Goal: Task Accomplishment & Management: Use online tool/utility

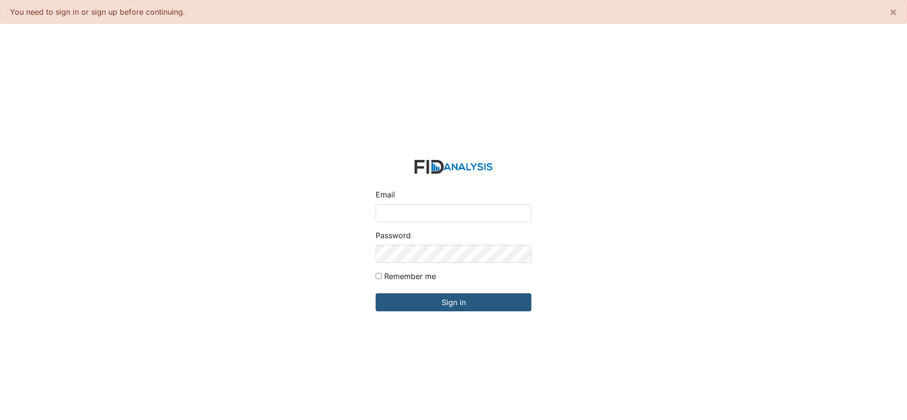
click at [411, 213] on input "Email" at bounding box center [454, 213] width 156 height 18
type input "[EMAIL_ADDRESS][DOMAIN_NAME]"
click at [376, 294] on input "Sign in" at bounding box center [454, 303] width 156 height 18
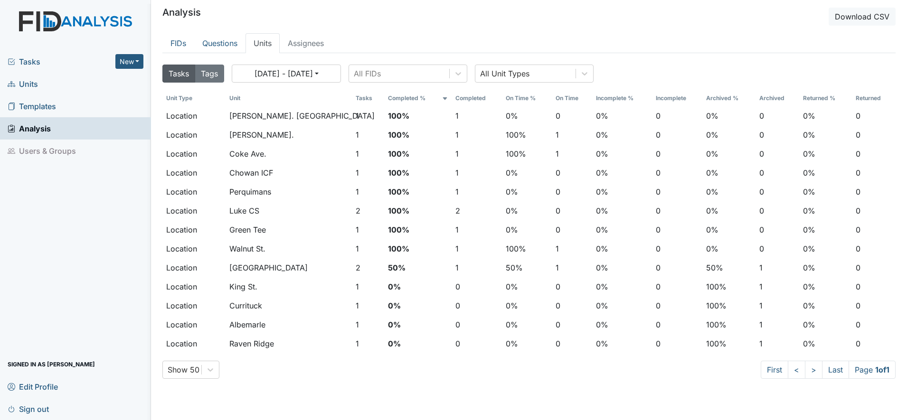
click at [30, 85] on span "Units" at bounding box center [23, 83] width 30 height 15
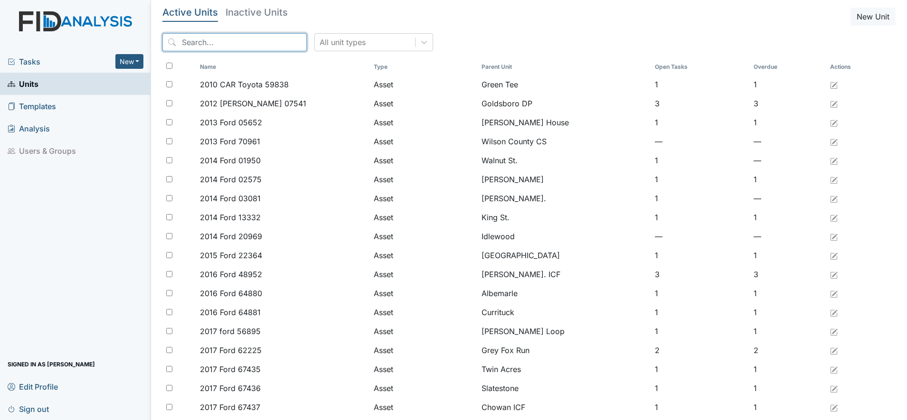
click at [191, 47] on input "search" at bounding box center [234, 42] width 144 height 18
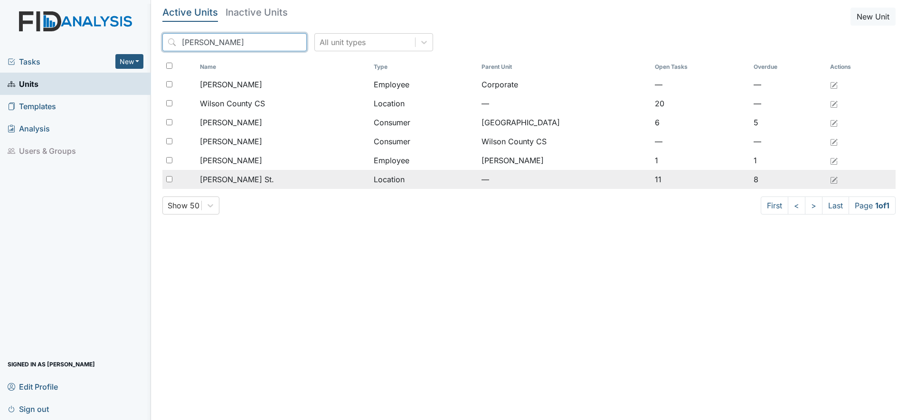
type input "wilson"
click at [228, 179] on span "[PERSON_NAME] St." at bounding box center [237, 179] width 74 height 11
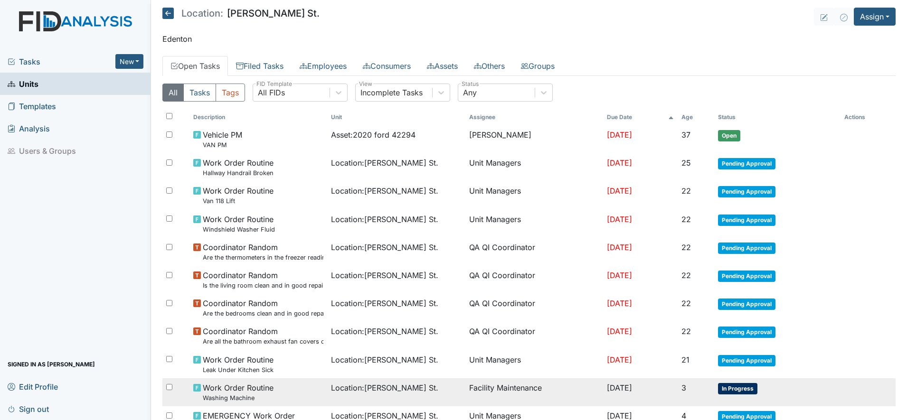
click at [256, 391] on span "Work Order Routine Washing Machine" at bounding box center [238, 392] width 71 height 20
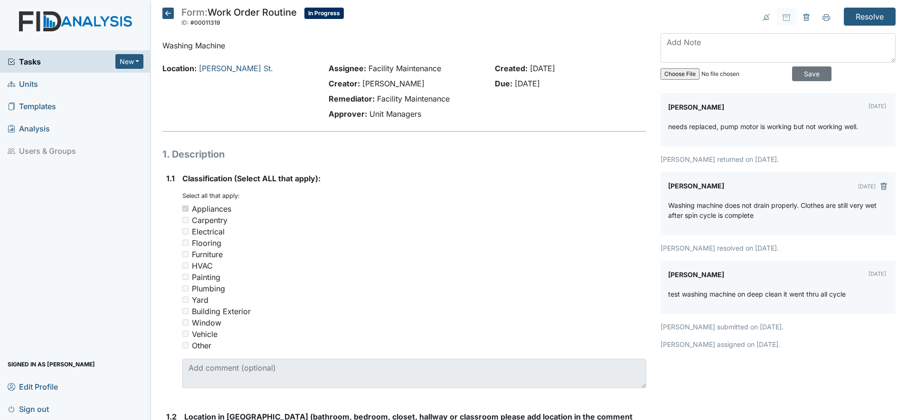
click at [171, 12] on icon at bounding box center [167, 13] width 11 height 11
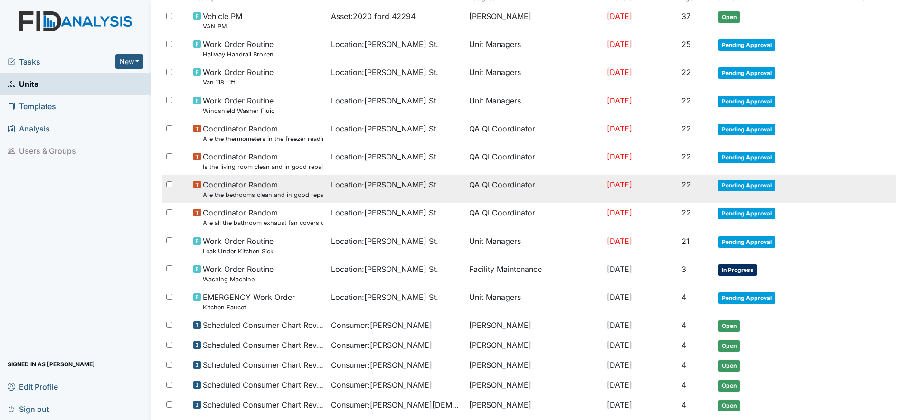
scroll to position [178, 0]
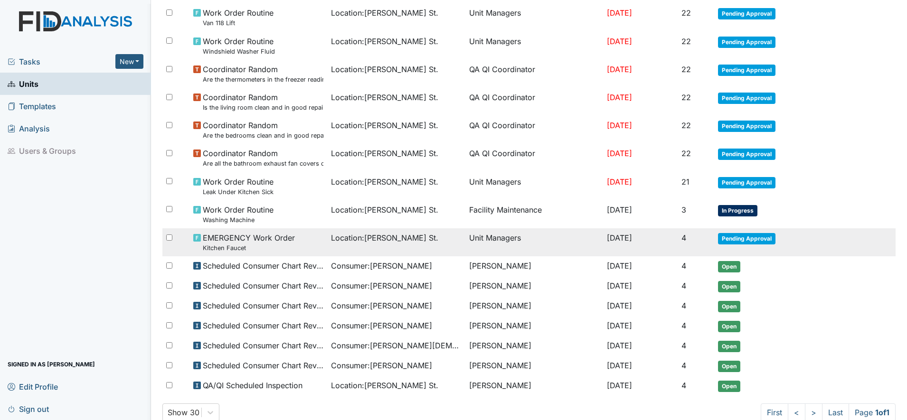
click at [375, 239] on span "Location : [PERSON_NAME][GEOGRAPHIC_DATA]." at bounding box center [384, 237] width 107 height 11
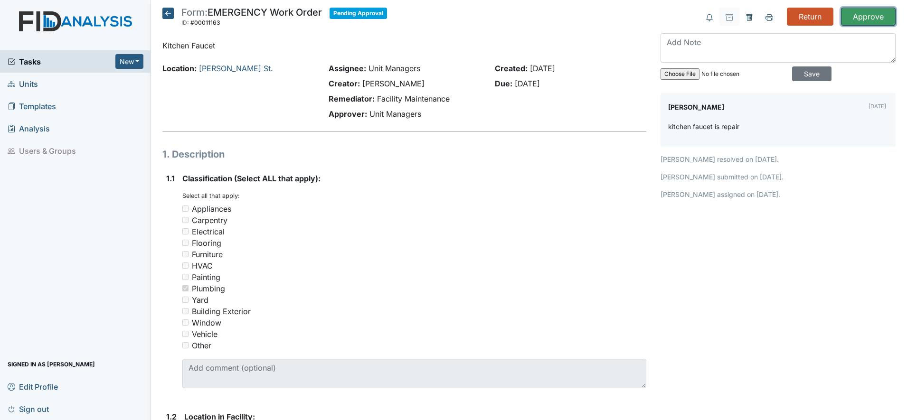
click at [858, 18] on input "Approve" at bounding box center [868, 17] width 55 height 18
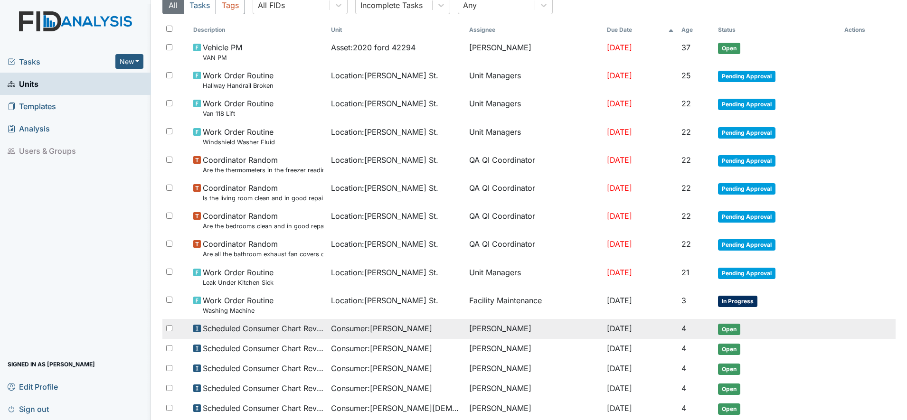
scroll to position [178, 0]
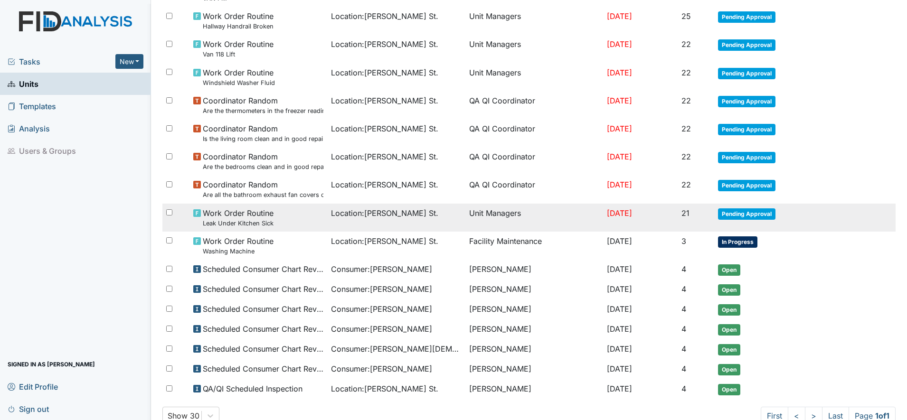
click at [475, 212] on td "Unit Managers" at bounding box center [534, 218] width 138 height 28
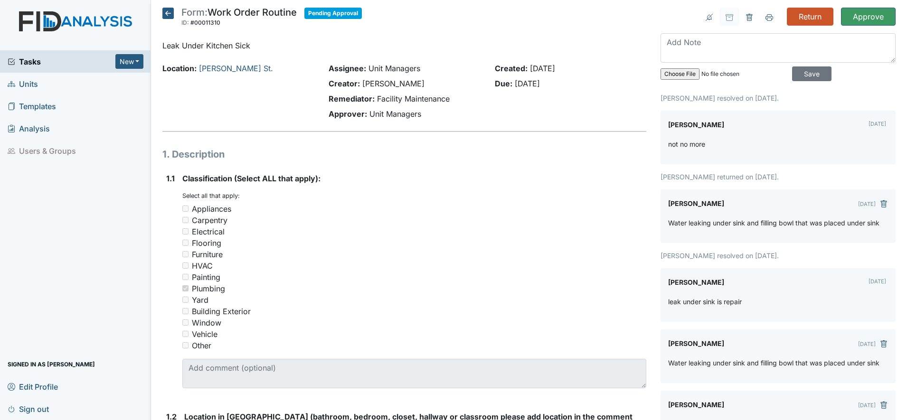
click at [172, 15] on icon at bounding box center [167, 13] width 11 height 11
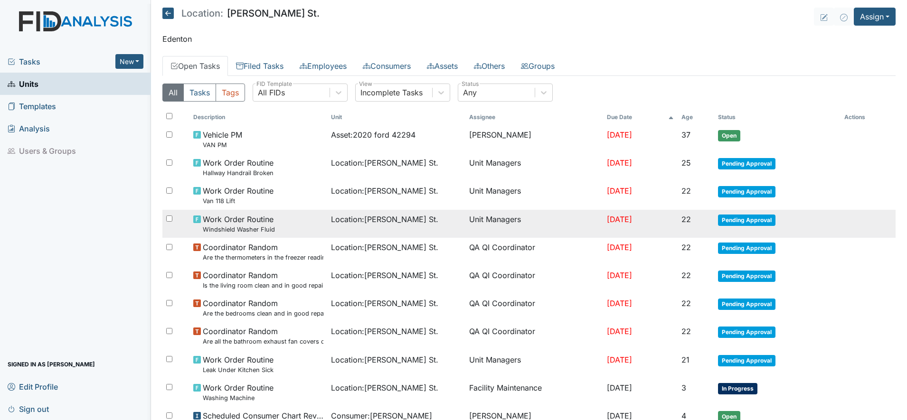
click at [343, 223] on span "Location : Wilson St." at bounding box center [384, 219] width 107 height 11
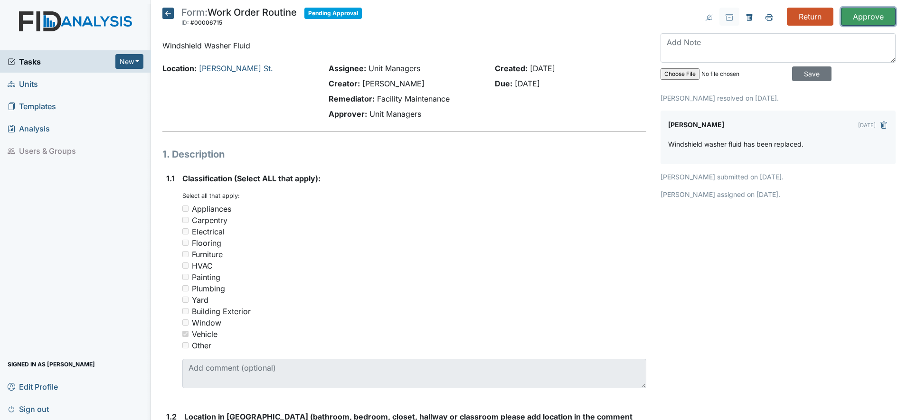
click at [863, 15] on input "Approve" at bounding box center [868, 17] width 55 height 18
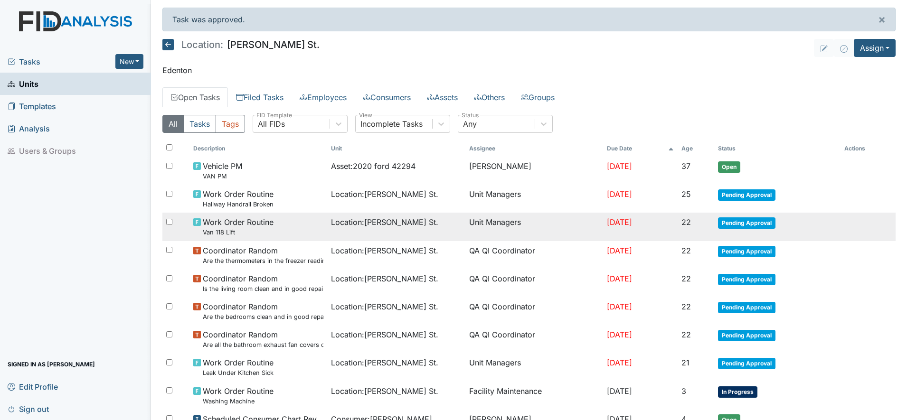
click at [247, 228] on small "Van 118 Lift" at bounding box center [238, 232] width 71 height 9
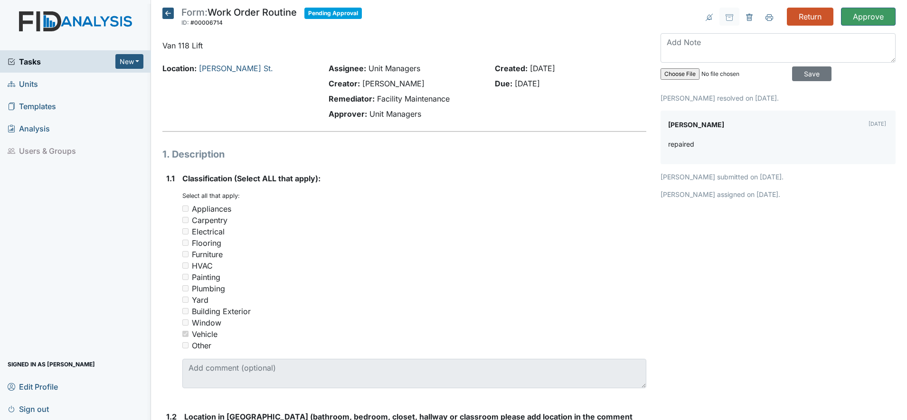
click at [168, 10] on icon at bounding box center [167, 13] width 11 height 11
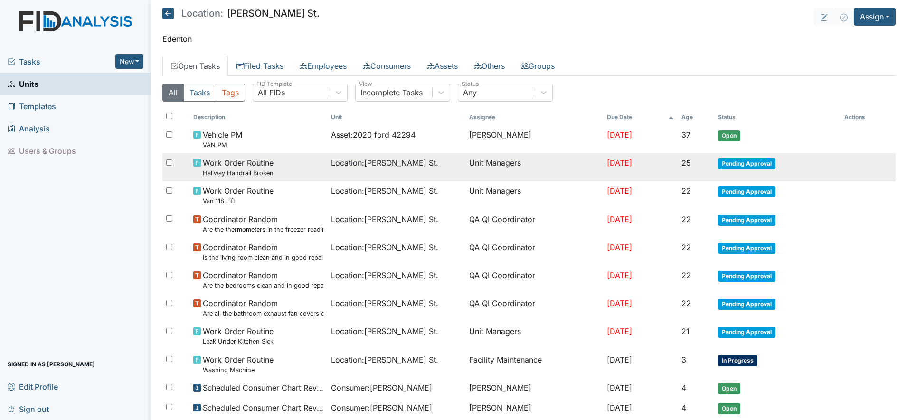
click at [331, 161] on span "Location : Wilson St." at bounding box center [384, 162] width 107 height 11
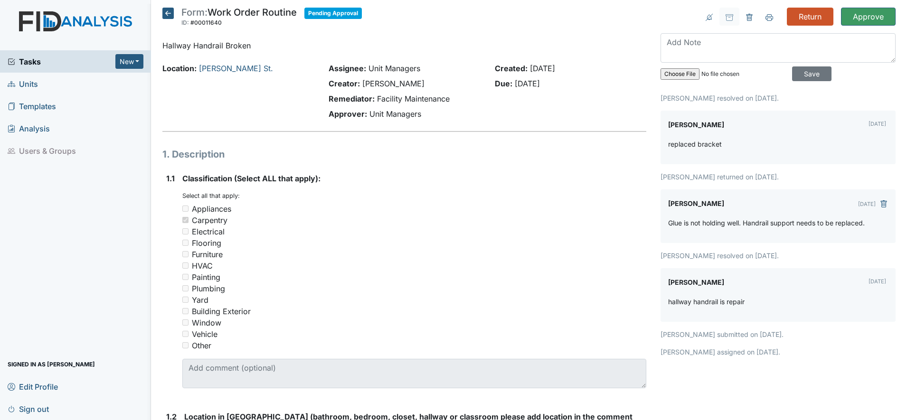
click at [167, 13] on icon at bounding box center [167, 13] width 11 height 11
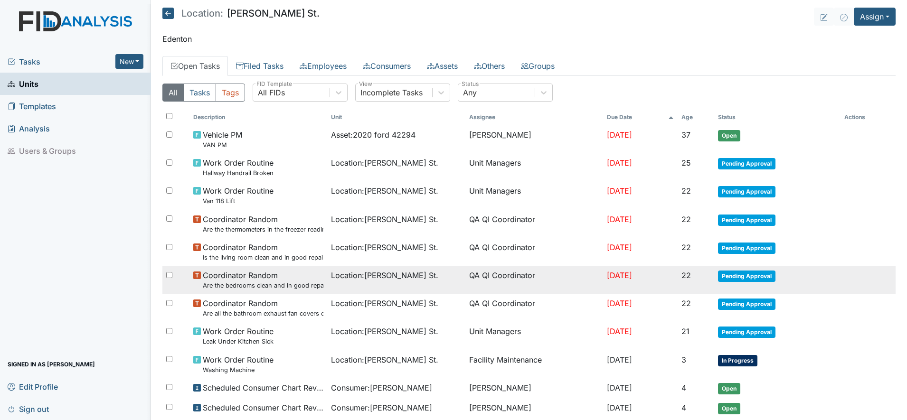
click at [380, 276] on span "Location : [PERSON_NAME][GEOGRAPHIC_DATA]." at bounding box center [384, 275] width 107 height 11
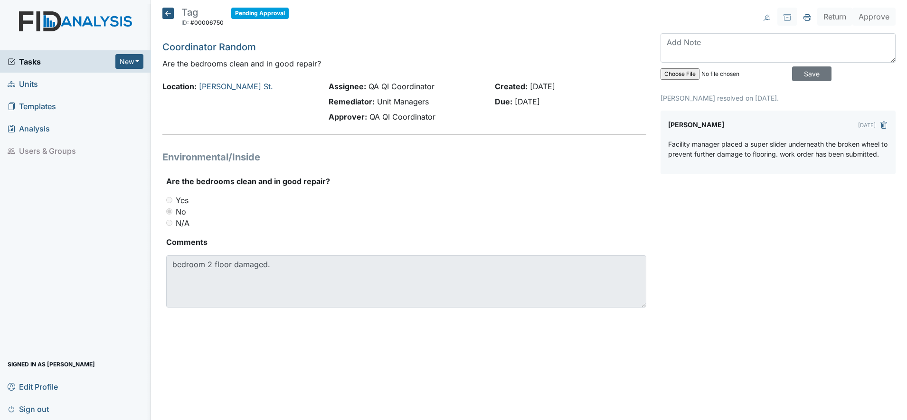
click at [168, 13] on icon at bounding box center [167, 13] width 11 height 11
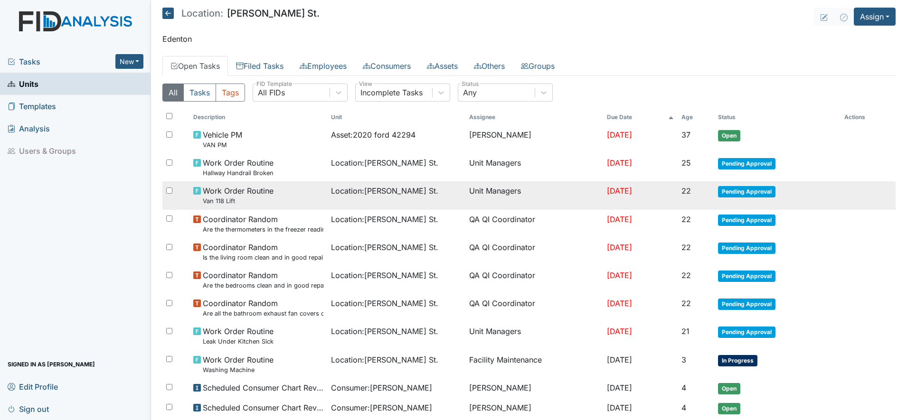
click at [466, 188] on td "Unit Managers" at bounding box center [534, 195] width 138 height 28
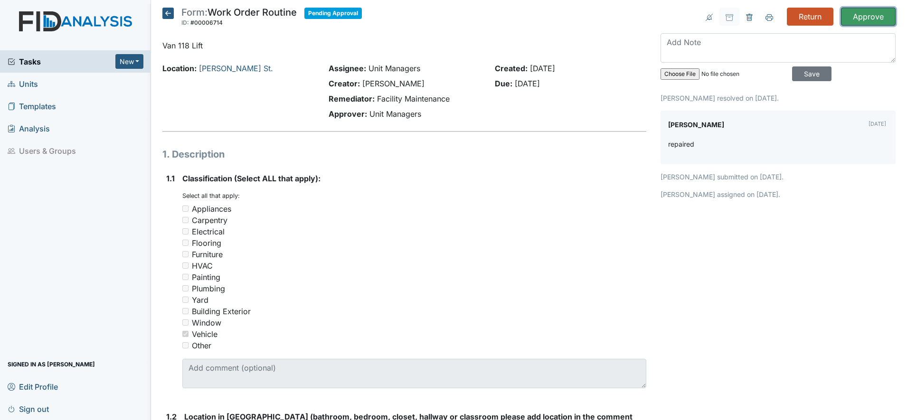
click at [863, 15] on input "Approve" at bounding box center [868, 17] width 55 height 18
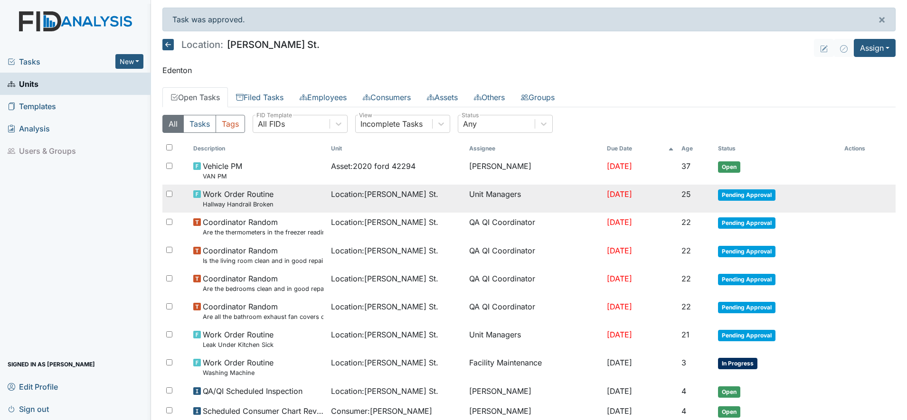
click at [253, 198] on span "Work Order Routine Hallway Handrail Broken" at bounding box center [238, 199] width 71 height 20
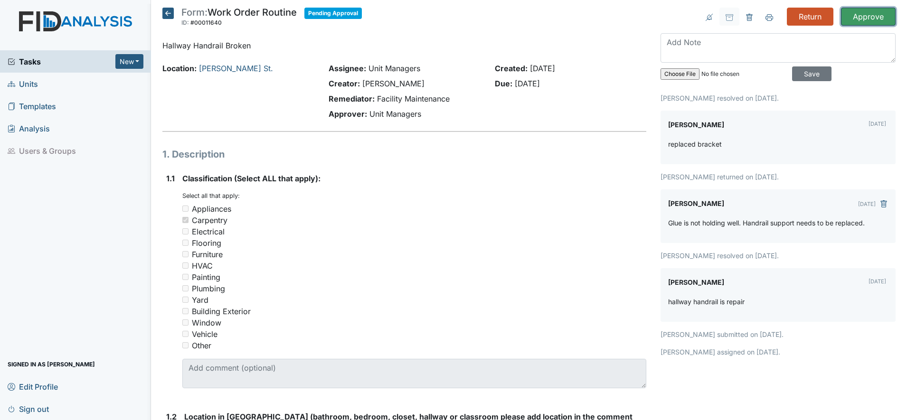
click at [859, 13] on input "Approve" at bounding box center [868, 17] width 55 height 18
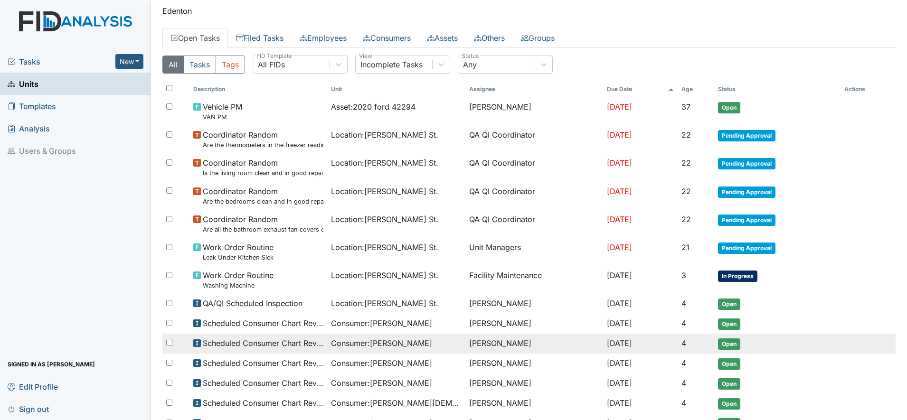
scroll to position [119, 0]
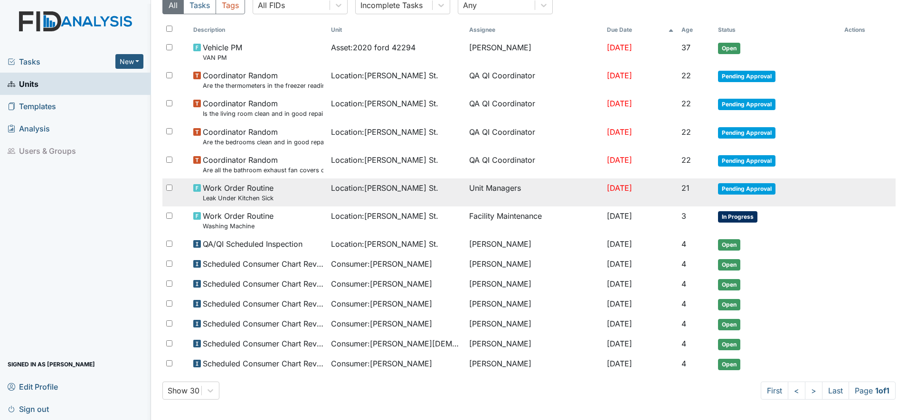
click at [272, 198] on div "Work Order Routine Leak Under Kitchen Sick" at bounding box center [258, 192] width 131 height 20
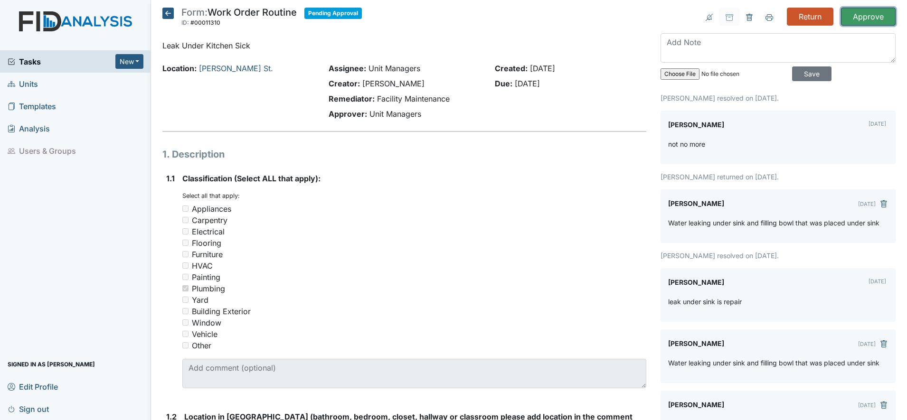
click at [866, 14] on input "Approve" at bounding box center [868, 17] width 55 height 18
